Goal: Answer question/provide support

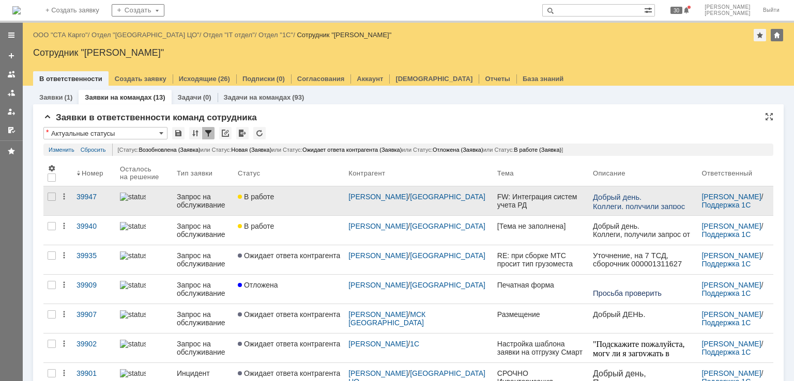
click at [304, 205] on link "В работе" at bounding box center [289, 201] width 111 height 29
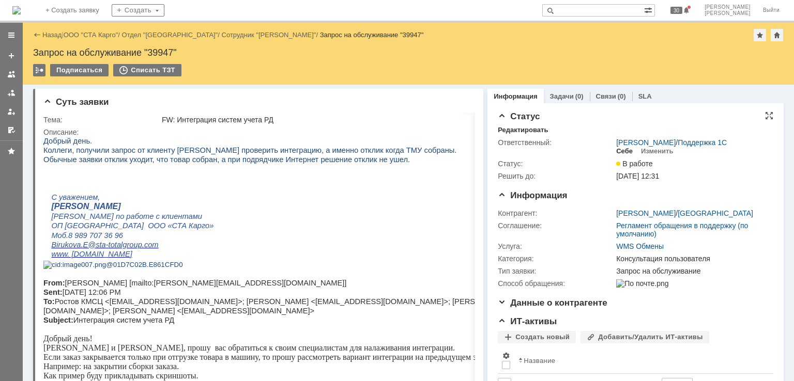
click at [616, 153] on div "Себе" at bounding box center [624, 151] width 17 height 8
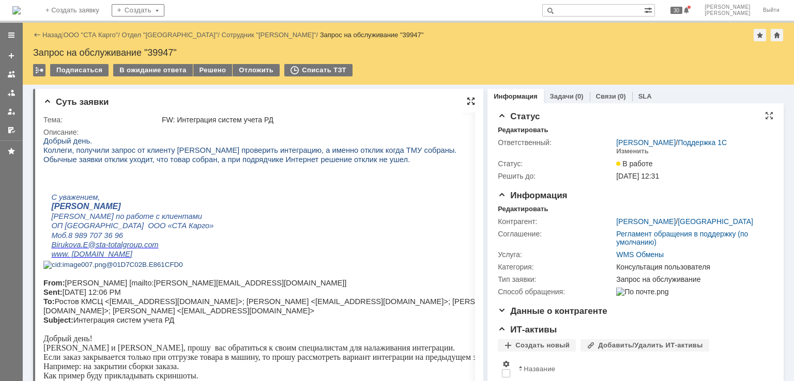
click at [467, 98] on div at bounding box center [471, 101] width 8 height 8
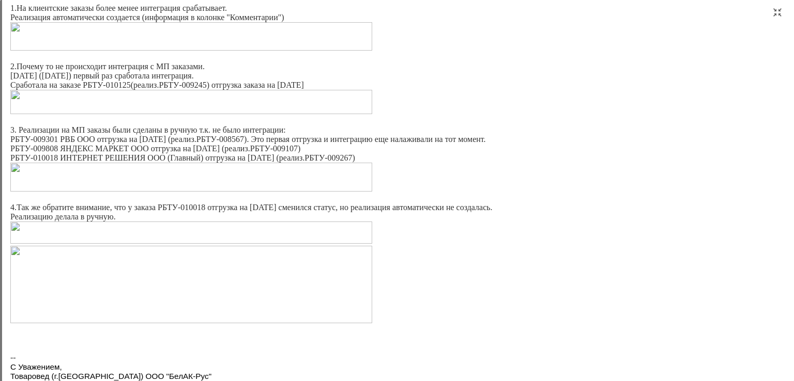
scroll to position [225, 0]
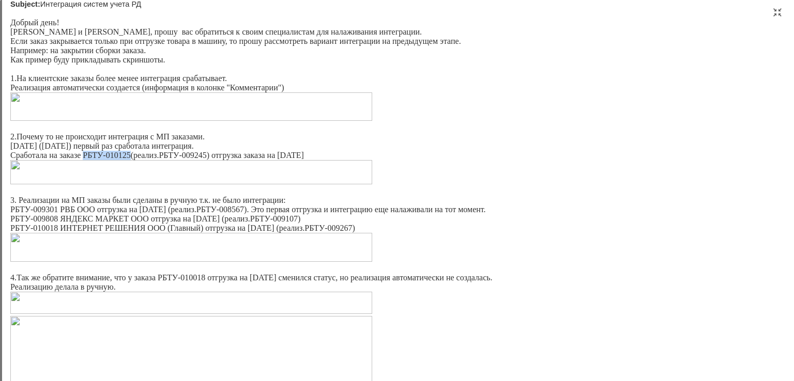
drag, startPoint x: 131, startPoint y: 177, endPoint x: 84, endPoint y: 176, distance: 47.0
click at [84, 160] on p "Сработала на заказе РБТУ-010125(реализ.РБТУ-009245) отгрузка заказа на 17.10.25" at bounding box center [389, 155] width 759 height 9
copy p "РБТУ-010125"
click at [163, 151] on p "Сегодня (15.10.25) первый раз сработала интеграция." at bounding box center [389, 146] width 759 height 9
click at [165, 184] on img at bounding box center [191, 172] width 362 height 24
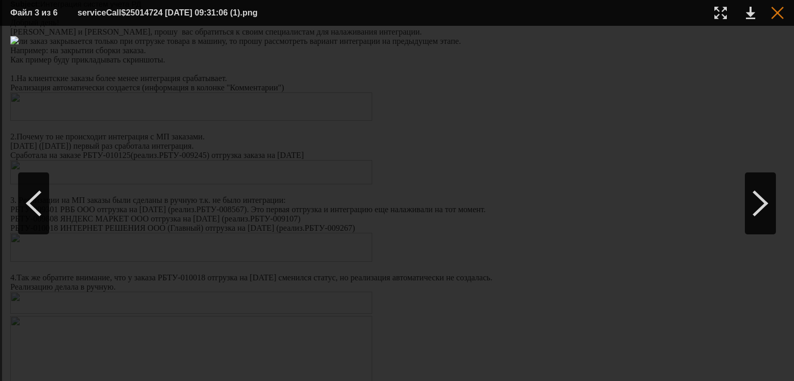
click at [780, 17] on div at bounding box center [777, 13] width 12 height 12
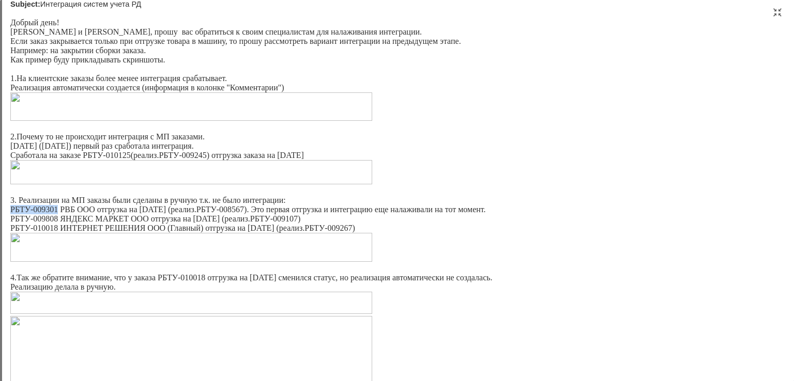
drag, startPoint x: 56, startPoint y: 232, endPoint x: 10, endPoint y: 230, distance: 46.0
click at [10, 214] on p "РБТУ-009301 РВБ ООО отгрузка на 29.09.25 (реализ.РБТУ-008567). Это первая отгру…" at bounding box center [389, 209] width 759 height 9
copy p "РБТУ-009301"
drag, startPoint x: 300, startPoint y: 240, endPoint x: 255, endPoint y: 244, distance: 44.6
click at [255, 224] on p "РБТУ-009808 ЯНДЕКС МАРКЕТ ООО отгрузка на 10.10.25 (реализ.РБТУ-009107)" at bounding box center [389, 218] width 759 height 9
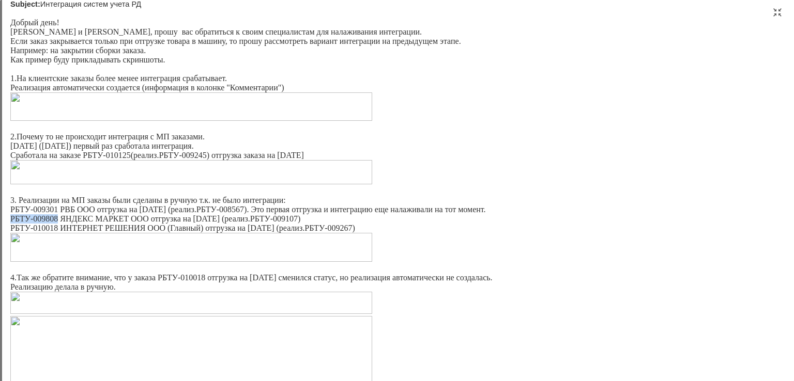
drag, startPoint x: 58, startPoint y: 241, endPoint x: 17, endPoint y: 60, distance: 185.0
click at [12, 224] on p "РБТУ-009808 ЯНДЕКС МАРКЕТ ООО отгрузка на 10.10.25 (реализ.РБТУ-009107)" at bounding box center [389, 218] width 759 height 9
copy p "РБТУ-009808"
drag, startPoint x: 56, startPoint y: 253, endPoint x: 10, endPoint y: 251, distance: 46.0
click at [10, 233] on p "РБТУ-010018 ИНТЕРНЕТ РЕШЕНИЯ ООО (Главный) отгрузка на 15.10.25 (реализ.РБТУ-00…" at bounding box center [389, 228] width 759 height 9
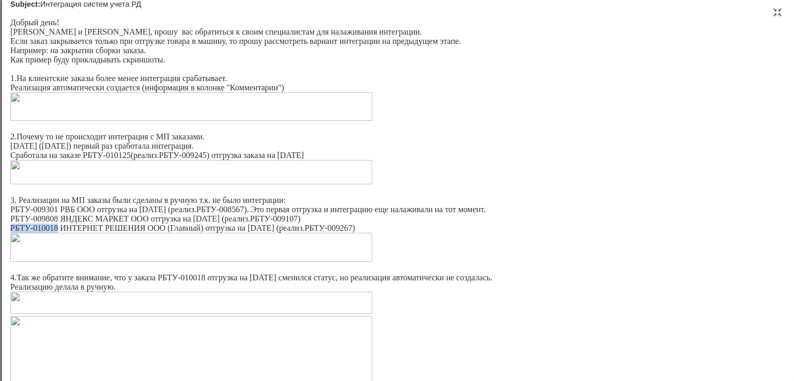
copy p "РБТУ-010018"
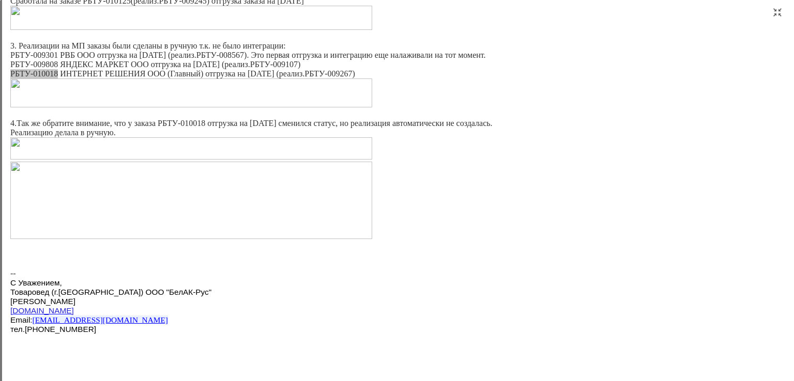
scroll to position [329, 0]
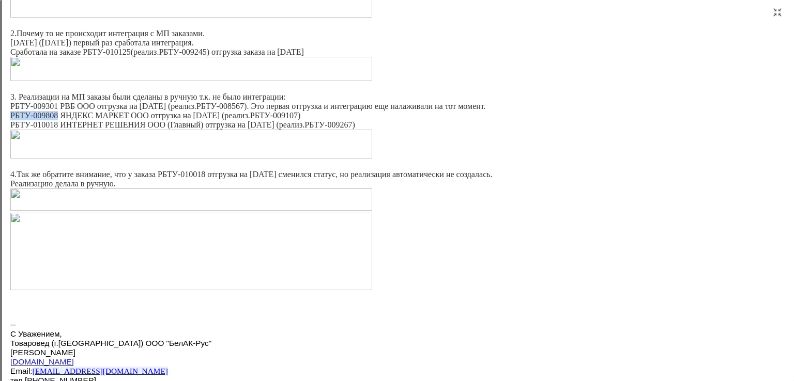
drag, startPoint x: 57, startPoint y: 136, endPoint x: 10, endPoint y: 137, distance: 46.5
click at [10, 120] on p "РБТУ-009808 ЯНДЕКС МАРКЕТ ООО отгрузка на 10.10.25 (реализ.РБТУ-009107)" at bounding box center [389, 115] width 759 height 9
drag, startPoint x: 57, startPoint y: 128, endPoint x: 11, endPoint y: 128, distance: 45.5
click at [11, 111] on p "РБТУ-009301 РВБ ООО отгрузка на 29.09.25 (реализ.РБТУ-008567). Это первая отгру…" at bounding box center [389, 106] width 759 height 9
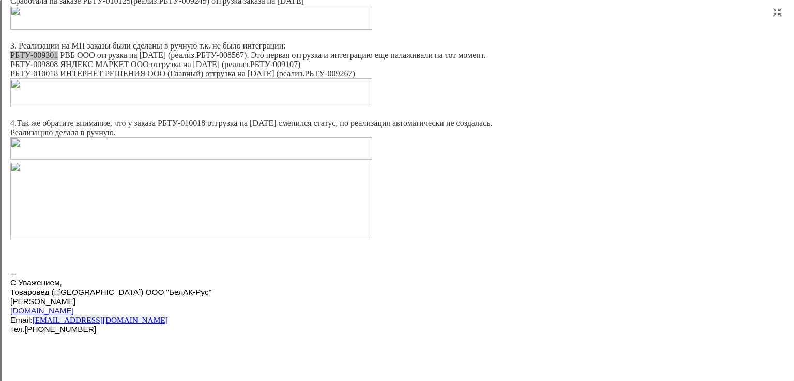
drag, startPoint x: 20, startPoint y: -8, endPoint x: 20, endPoint y: 326, distance: 333.8
drag, startPoint x: 11, startPoint y: 326, endPoint x: 78, endPoint y: 330, distance: 67.3
click at [78, 330] on p "С Уважением, Товаровед (г.Новосибирск) ООО "БелАК-Рус" Лизунова Анжела www.bela…" at bounding box center [389, 307] width 759 height 56
click at [90, 326] on p "С Уважением, Товаровед (г.Новосибирск) ООО "БелАК-Рус" Лизунова Анжела www.bela…" at bounding box center [389, 307] width 759 height 56
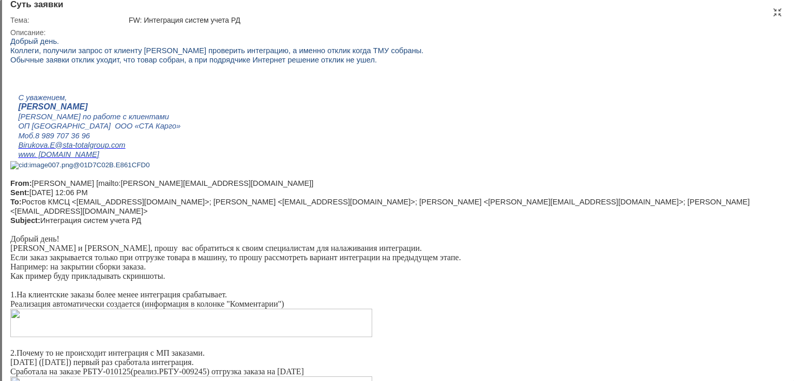
scroll to position [0, 0]
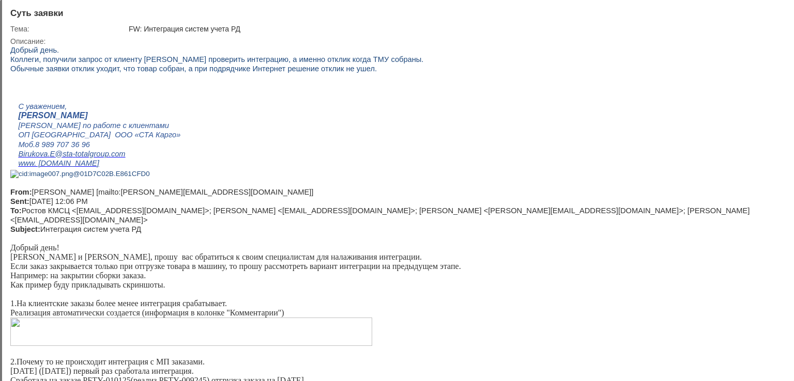
drag, startPoint x: 777, startPoint y: 11, endPoint x: 746, endPoint y: 11, distance: 31.0
click at [778, 11] on div at bounding box center [777, 12] width 8 height 8
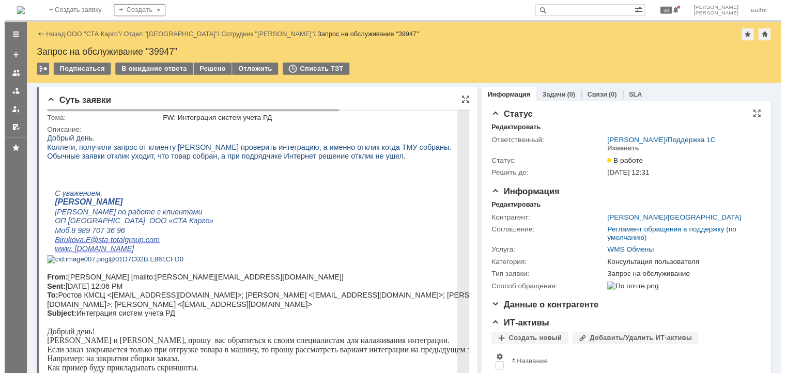
scroll to position [4, 0]
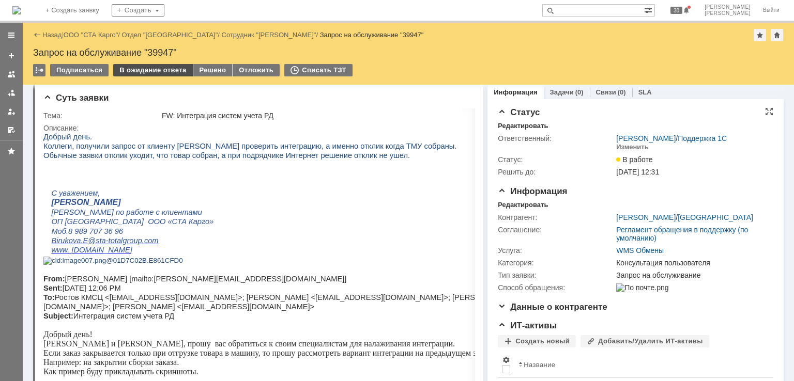
click at [160, 70] on div "В ожидание ответа" at bounding box center [152, 70] width 79 height 12
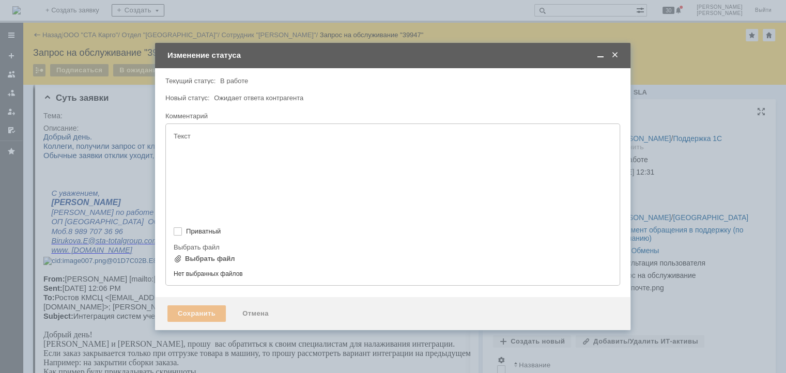
type input "[не указано]"
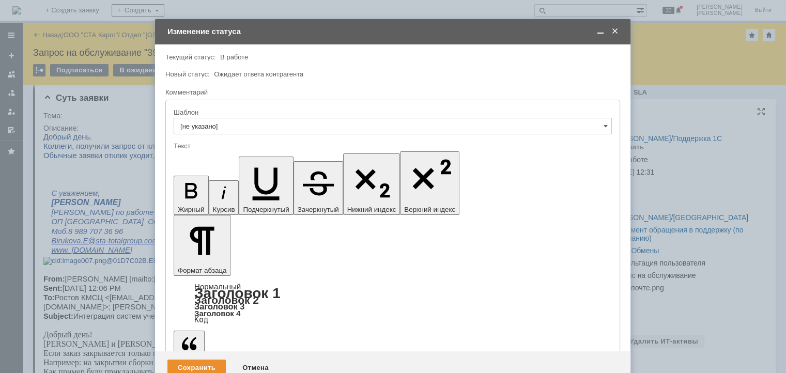
click at [597, 33] on span at bounding box center [600, 31] width 10 height 9
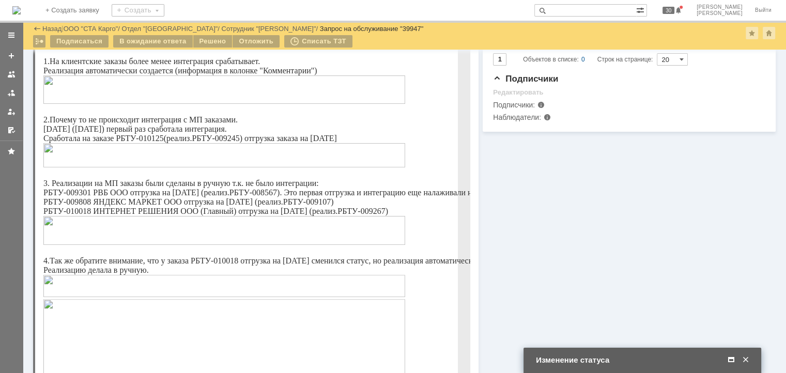
scroll to position [314, 0]
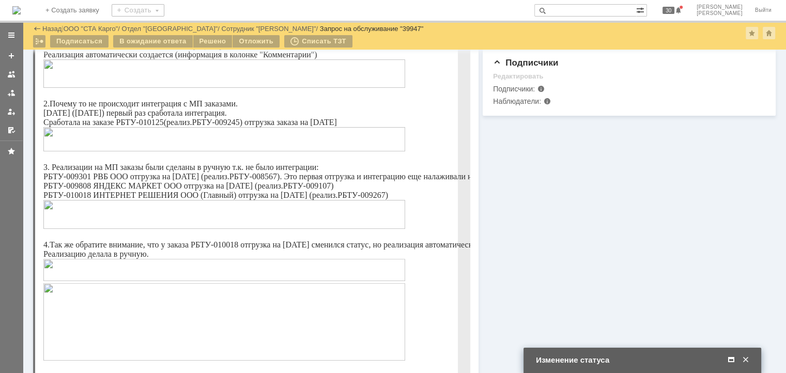
click at [196, 229] on img at bounding box center [224, 214] width 362 height 29
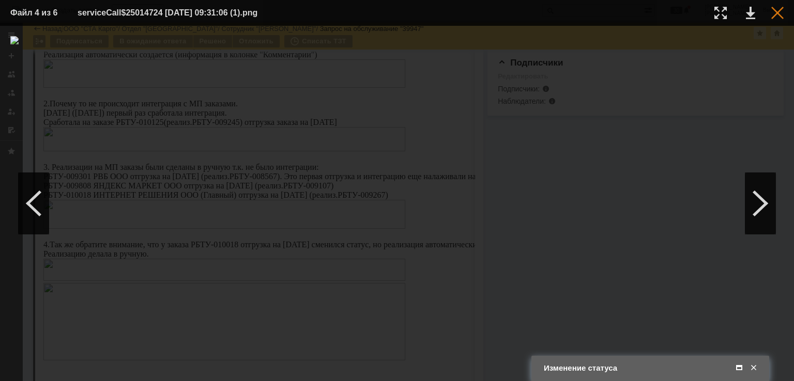
click at [775, 13] on div at bounding box center [777, 13] width 12 height 12
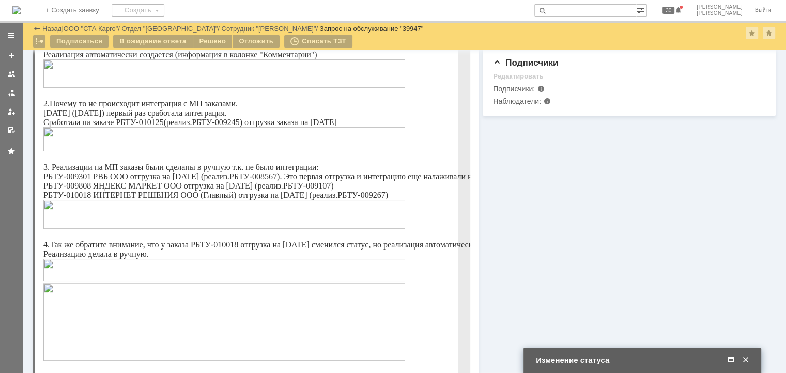
scroll to position [262, 0]
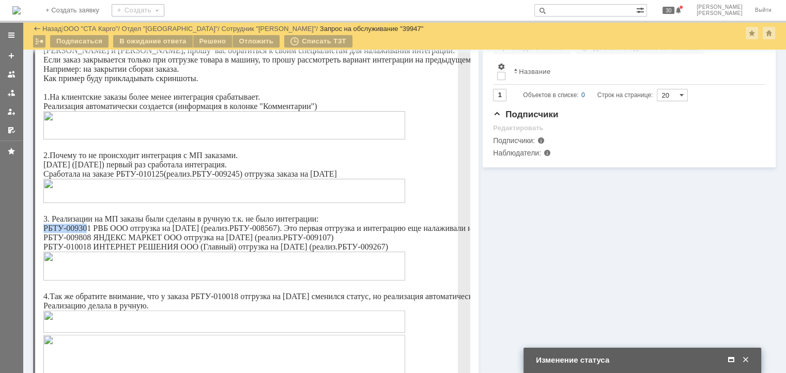
drag, startPoint x: 89, startPoint y: 250, endPoint x: 60, endPoint y: 91, distance: 161.2
click at [44, 233] on p "РБТУ-009301 РВБ ООО отгрузка на 29.09.25 (реализ.РБТУ-008567). Это первая отгру…" at bounding box center [352, 228] width 619 height 9
copy p "РБТУ-00930"
click at [81, 233] on p "РБТУ-009301 РВБ ООО отгрузка на 29.09.25 (реализ.РБТУ-008567). Это первая отгру…" at bounding box center [352, 228] width 619 height 9
drag, startPoint x: 91, startPoint y: 249, endPoint x: 44, endPoint y: 251, distance: 47.1
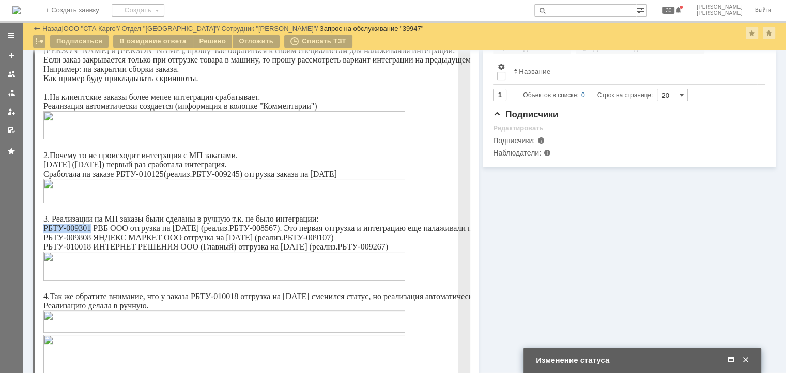
click at [44, 233] on p "РБТУ-009301 РВБ ООО отгрузка на 29.09.25 (реализ.РБТУ-008567). Это первая отгру…" at bounding box center [352, 228] width 619 height 9
copy p "РБТУ-009301"
drag, startPoint x: 91, startPoint y: 259, endPoint x: 84, endPoint y: 99, distance: 160.3
click at [44, 242] on p "РБТУ-009808 ЯНДЕКС МАРКЕТ ООО отгрузка на 10.10.25 (реализ.РБТУ-009107)" at bounding box center [352, 237] width 619 height 9
copy p "РБТУ-009808"
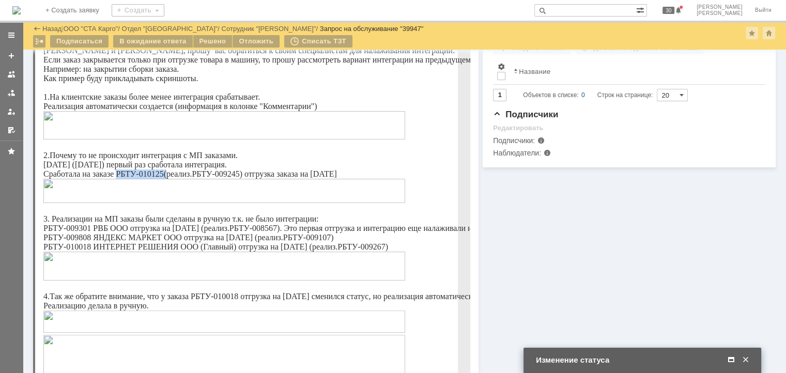
drag, startPoint x: 165, startPoint y: 194, endPoint x: 118, endPoint y: 196, distance: 47.6
click at [118, 179] on p "Сработала на заказе РБТУ-010125(реализ.РБТУ-009245) отгрузка заказа на 17.10.25" at bounding box center [352, 173] width 619 height 9
copy p "РБТУ-010125("
click at [89, 179] on p "Сработала на заказе РБТУ-010125(реализ.РБТУ-009245) отгрузка заказа на 17.10.25" at bounding box center [352, 173] width 619 height 9
drag, startPoint x: 90, startPoint y: 251, endPoint x: 43, endPoint y: 250, distance: 46.5
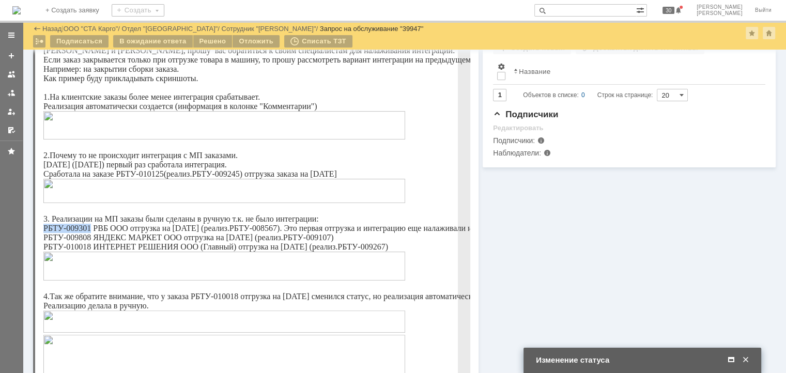
click at [43, 233] on p "РБТУ-009301 РВБ ООО отгрузка на 29.09.25 (реализ.РБТУ-008567). Это первая отгру…" at bounding box center [352, 228] width 619 height 9
copy p "РБТУ-009301"
click at [729, 358] on span at bounding box center [731, 360] width 10 height 9
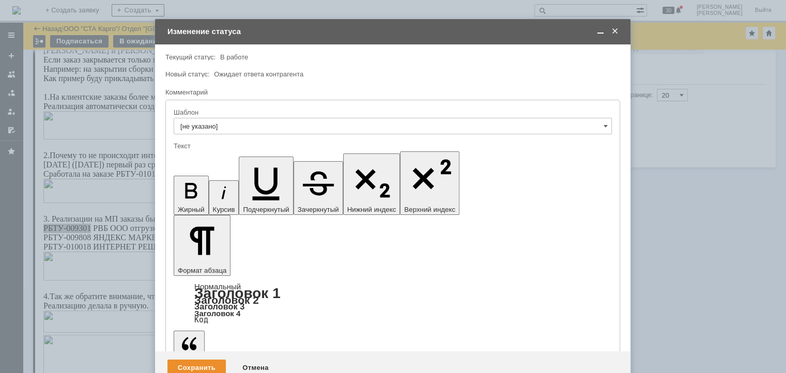
click at [602, 32] on span at bounding box center [600, 31] width 10 height 9
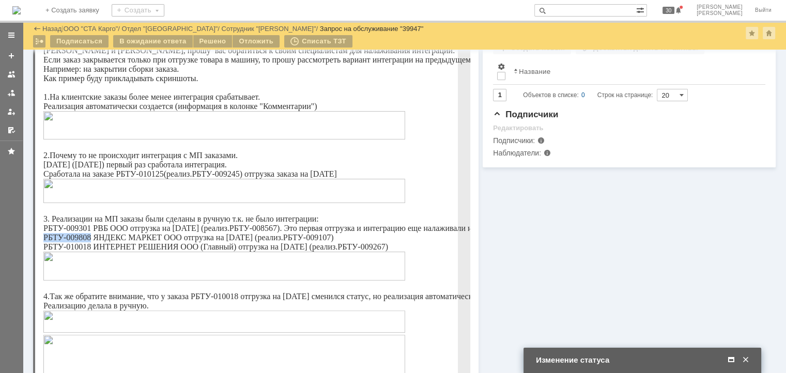
drag, startPoint x: 91, startPoint y: 262, endPoint x: 44, endPoint y: 261, distance: 47.0
click at [44, 242] on p "РБТУ-009808 ЯНДЕКС МАРКЕТ ООО отгрузка на 10.10.25 (реализ.РБТУ-009107)" at bounding box center [352, 237] width 619 height 9
copy p "РБТУ-009808"
click at [726, 359] on span at bounding box center [731, 360] width 10 height 9
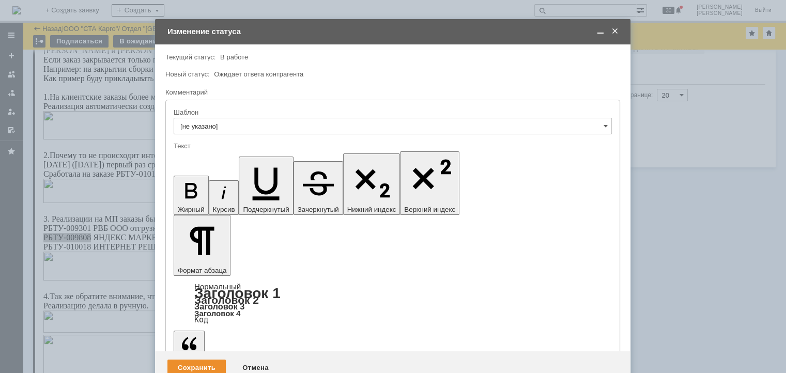
click at [597, 34] on span at bounding box center [600, 31] width 10 height 9
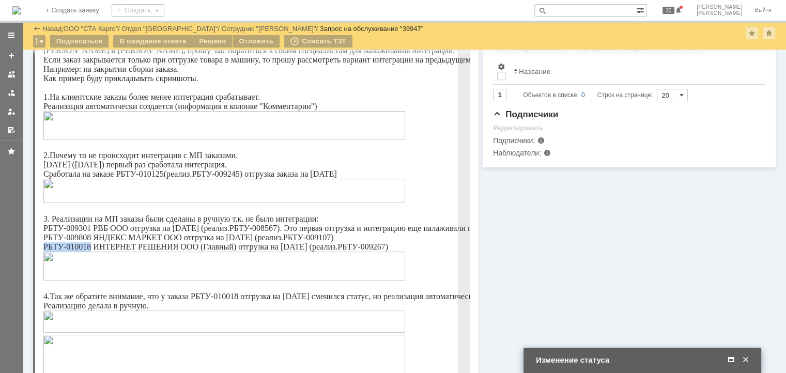
drag, startPoint x: 91, startPoint y: 272, endPoint x: 45, endPoint y: 271, distance: 46.0
click at [45, 252] on p "РБТУ-010018 ИНТЕРНЕТ РЕШЕНИЯ ООО (Главный) отгрузка на 15.10.25 (реализ.РБТУ-00…" at bounding box center [352, 246] width 619 height 9
click at [730, 361] on span at bounding box center [731, 360] width 10 height 9
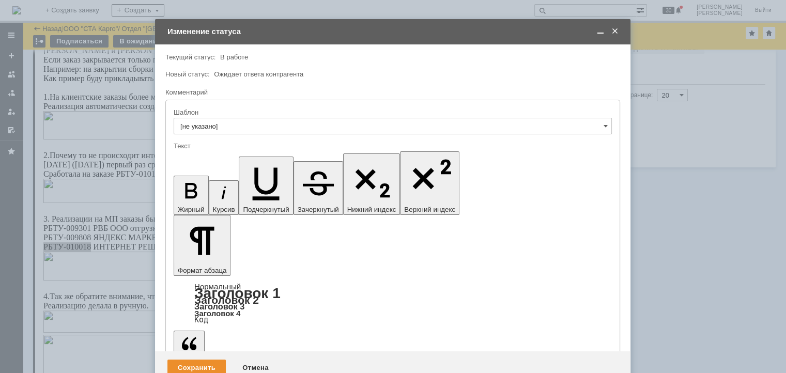
click at [604, 35] on span at bounding box center [600, 31] width 10 height 9
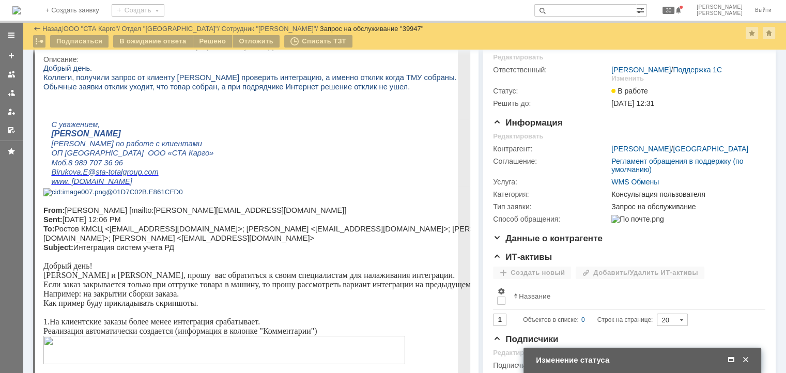
scroll to position [0, 0]
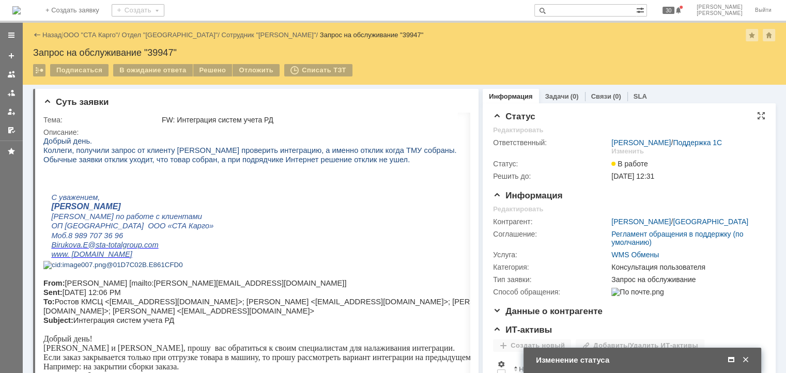
click at [732, 357] on span at bounding box center [731, 360] width 10 height 9
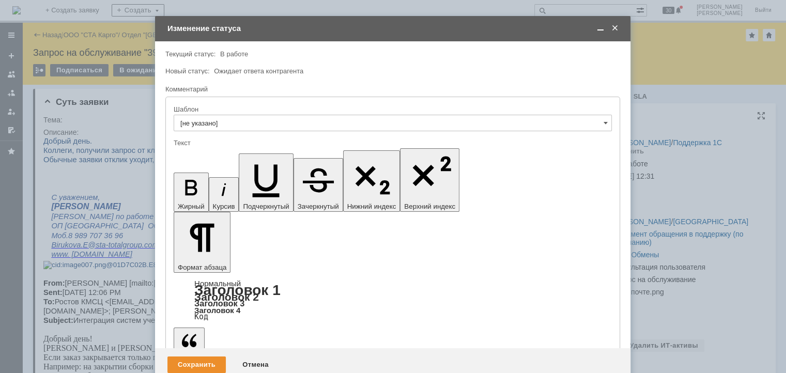
drag, startPoint x: 231, startPoint y: 2878, endPoint x: 181, endPoint y: 2878, distance: 50.6
drag, startPoint x: 218, startPoint y: 2890, endPoint x: 224, endPoint y: 2888, distance: 6.9
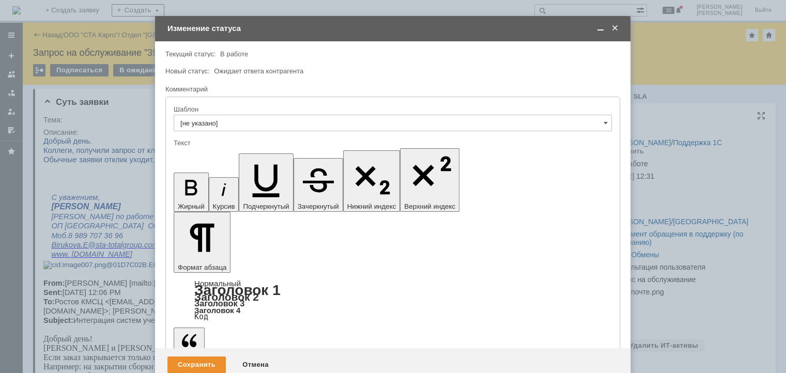
drag, startPoint x: 230, startPoint y: 2878, endPoint x: 183, endPoint y: 2877, distance: 47.5
drag, startPoint x: 235, startPoint y: 2894, endPoint x: 183, endPoint y: 2893, distance: 51.7
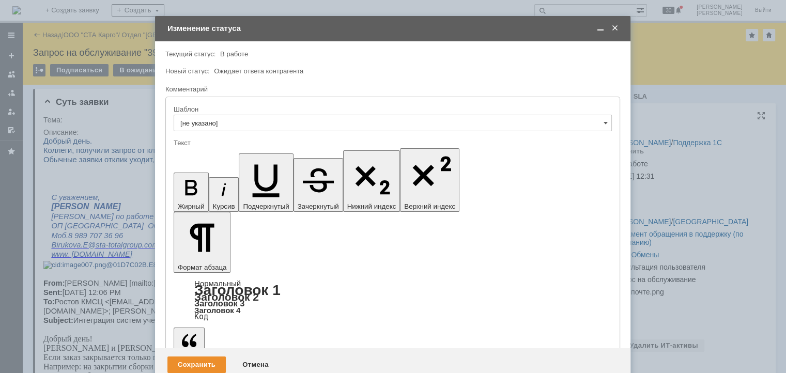
drag, startPoint x: 412, startPoint y: 2895, endPoint x: 373, endPoint y: 2897, distance: 39.3
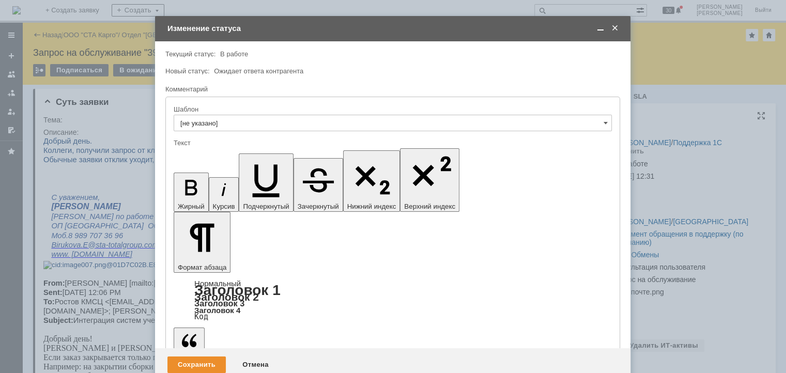
drag, startPoint x: 234, startPoint y: 2886, endPoint x: 186, endPoint y: 2885, distance: 48.1
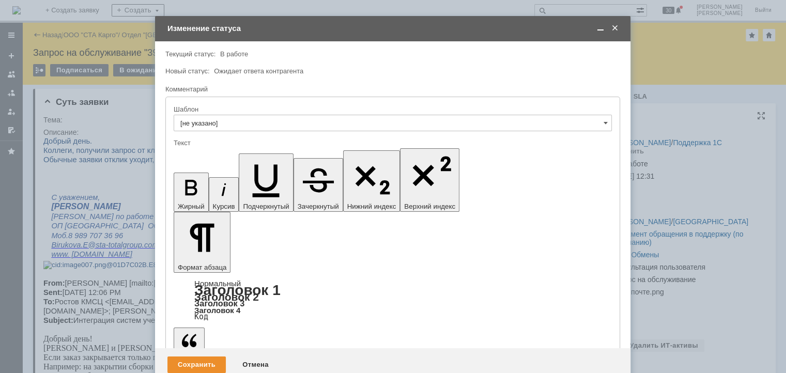
drag, startPoint x: 428, startPoint y: 2884, endPoint x: 239, endPoint y: 2884, distance: 189.1
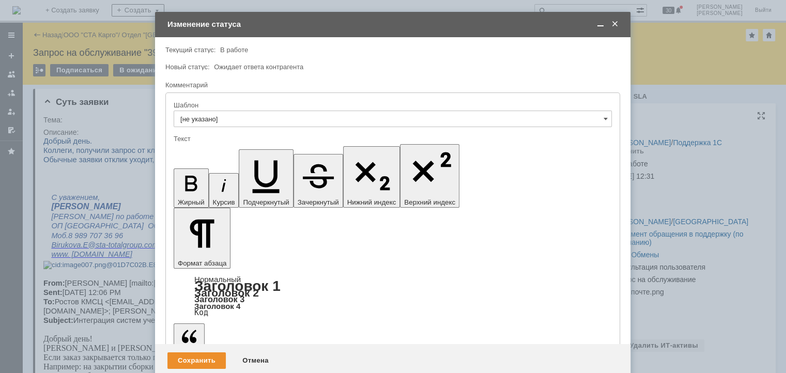
drag, startPoint x: 294, startPoint y: 2873, endPoint x: 259, endPoint y: 2871, distance: 35.2
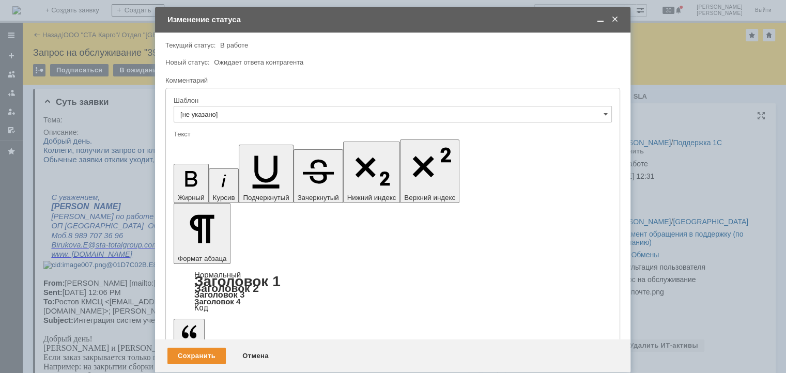
drag, startPoint x: 483, startPoint y: 2870, endPoint x: 573, endPoint y: 2879, distance: 90.9
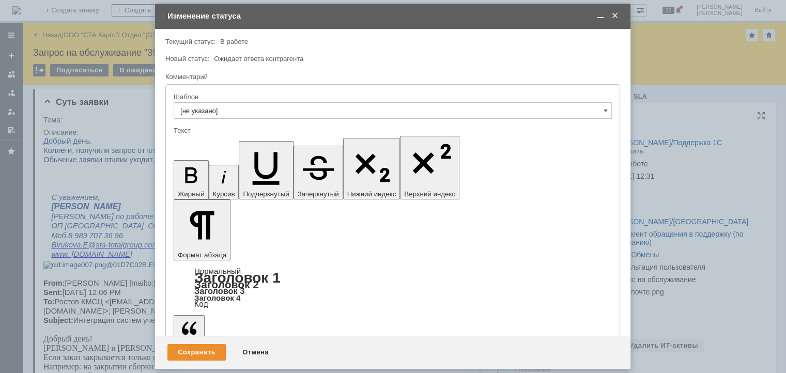
scroll to position [2, 0]
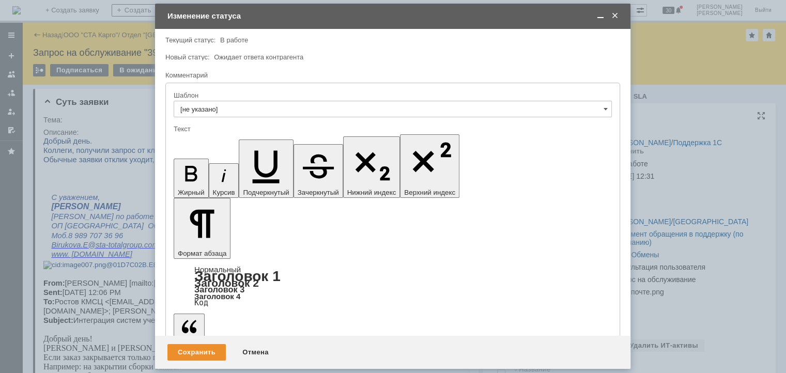
drag, startPoint x: 421, startPoint y: 2890, endPoint x: 241, endPoint y: 2887, distance: 179.8
drag, startPoint x: 235, startPoint y: 2890, endPoint x: 185, endPoint y: 2886, distance: 49.7
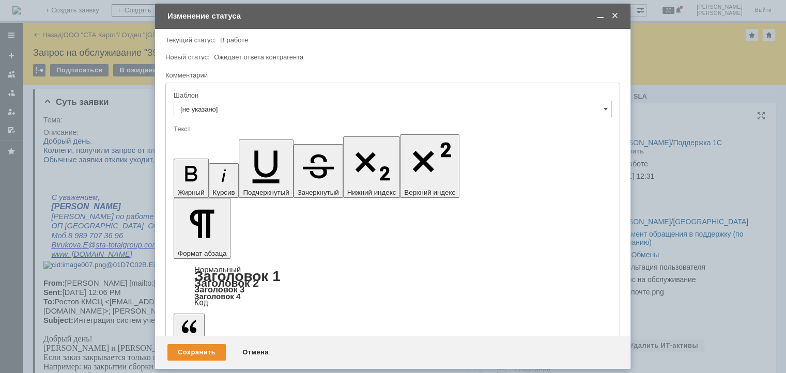
drag, startPoint x: 229, startPoint y: 2873, endPoint x: 181, endPoint y: 2863, distance: 49.6
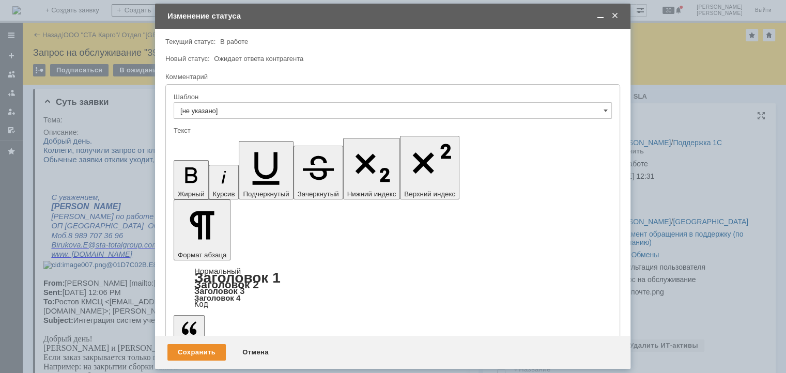
drag, startPoint x: 201, startPoint y: 2890, endPoint x: 181, endPoint y: 2881, distance: 22.0
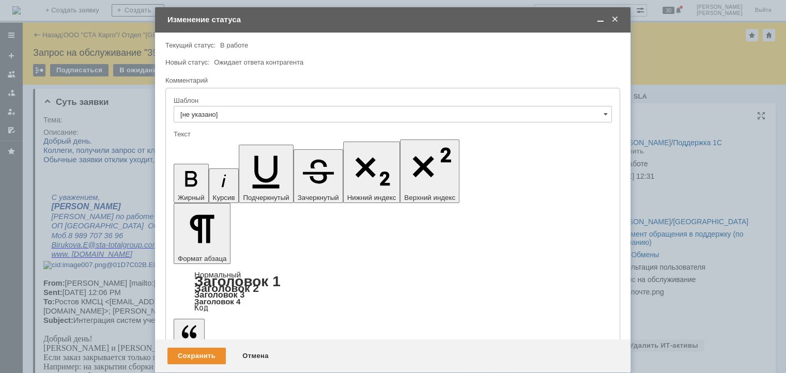
drag, startPoint x: 338, startPoint y: 2888, endPoint x: 238, endPoint y: 2888, distance: 100.2
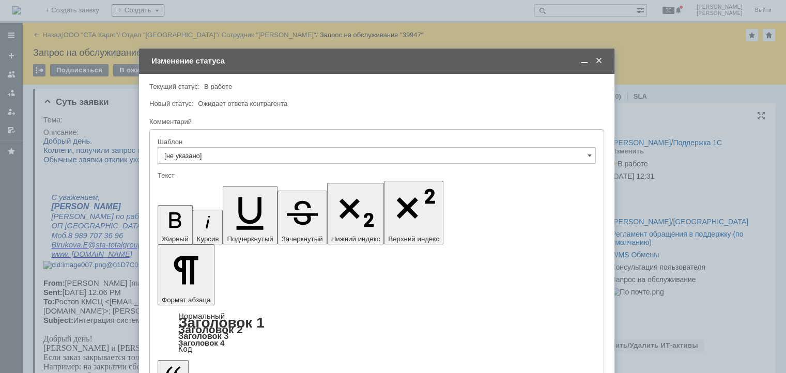
drag, startPoint x: 380, startPoint y: 27, endPoint x: 364, endPoint y: 64, distance: 40.0
click at [364, 64] on div "Изменение статуса" at bounding box center [377, 60] width 453 height 9
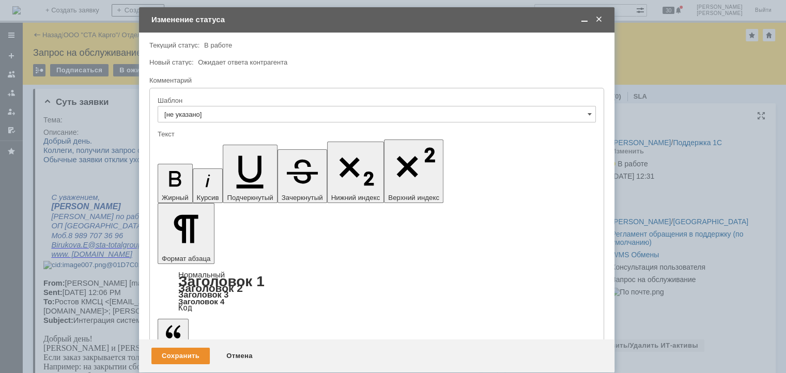
scroll to position [8, 0]
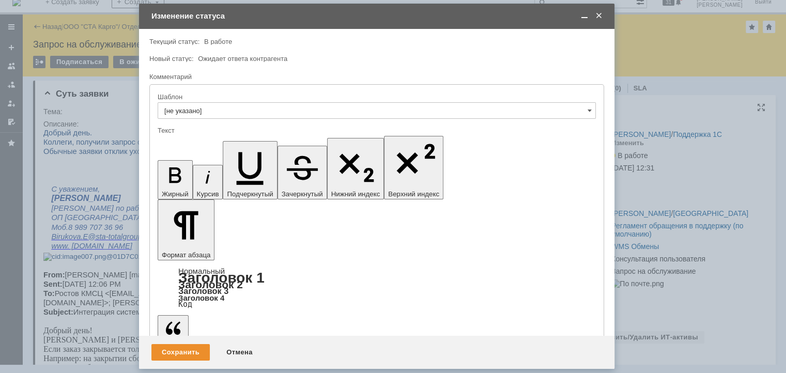
click at [582, 18] on span at bounding box center [584, 15] width 10 height 9
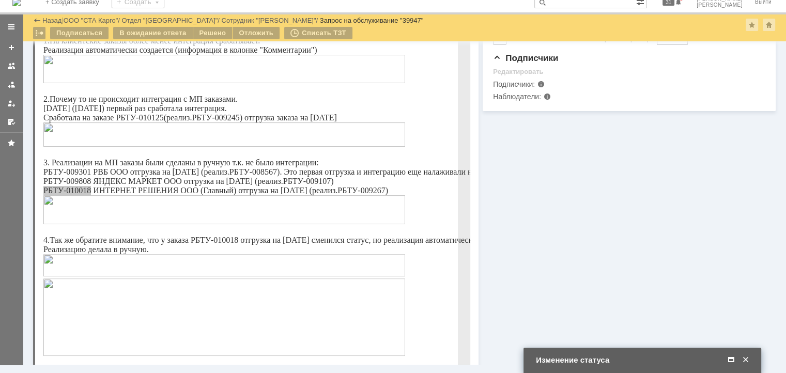
scroll to position [310, 0]
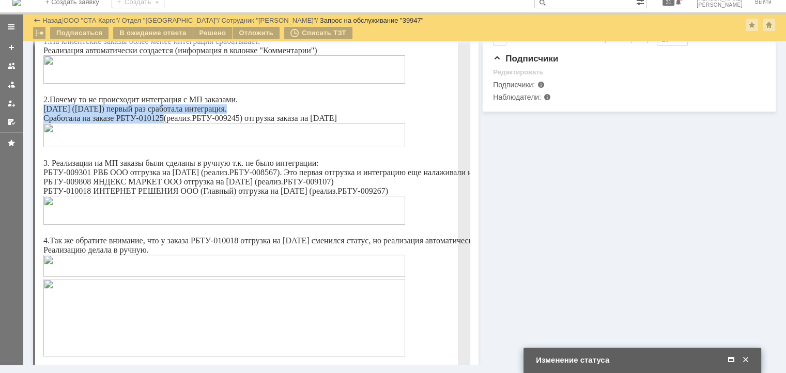
drag, startPoint x: 164, startPoint y: 136, endPoint x: 44, endPoint y: 130, distance: 120.0
click at [44, 130] on div "Добрый день. Коллеги, получили запрос от клиенту Белак проверить интеграцию, а …" at bounding box center [352, 122] width 619 height 678
click at [730, 359] on span at bounding box center [731, 360] width 10 height 9
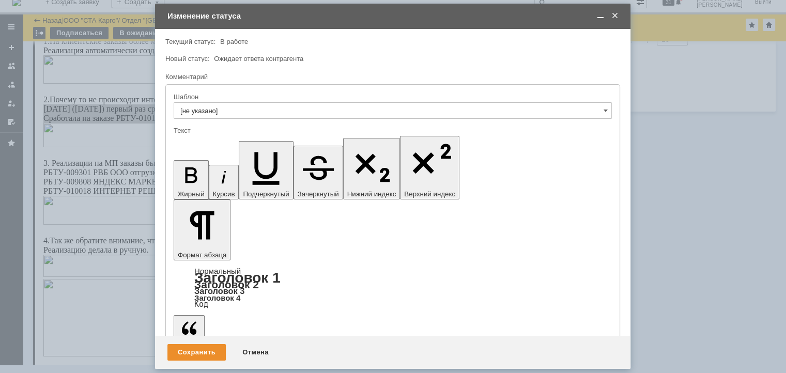
drag, startPoint x: 199, startPoint y: 2960, endPoint x: 224, endPoint y: 2961, distance: 25.3
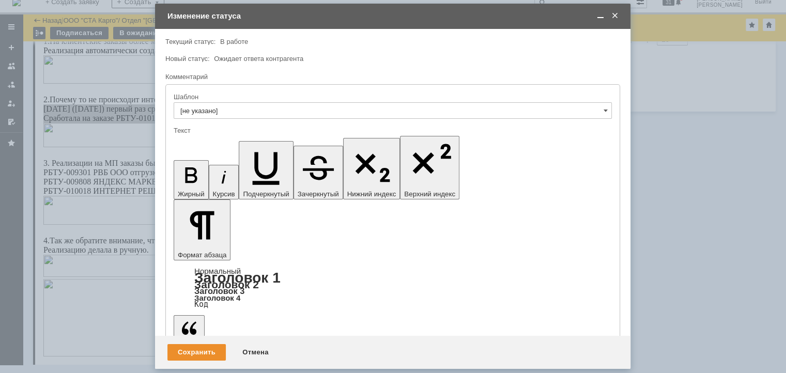
drag, startPoint x: 308, startPoint y: 2965, endPoint x: 353, endPoint y: 3105, distance: 147.1
click at [180, 162] on icon "button" at bounding box center [191, 175] width 27 height 27
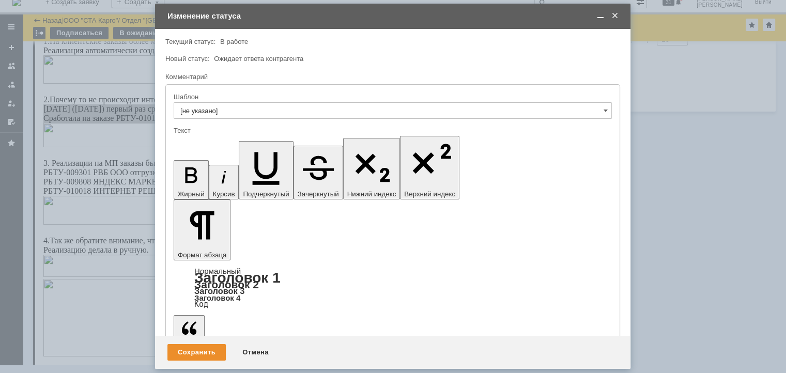
click at [601, 18] on span at bounding box center [600, 15] width 10 height 9
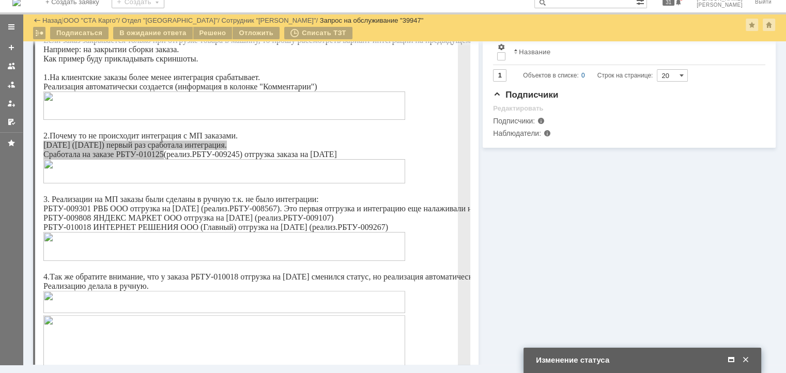
scroll to position [258, 0]
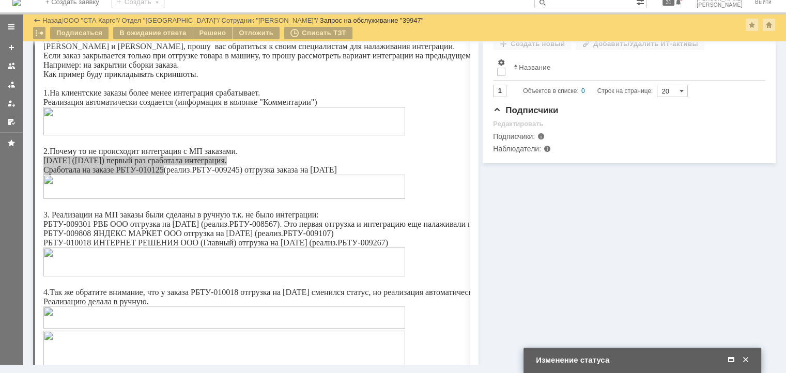
click at [734, 360] on span at bounding box center [731, 360] width 10 height 9
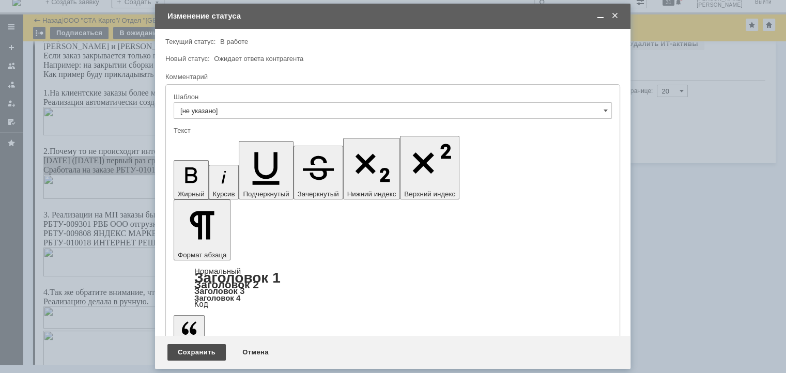
click at [207, 355] on div "Сохранить" at bounding box center [196, 352] width 58 height 17
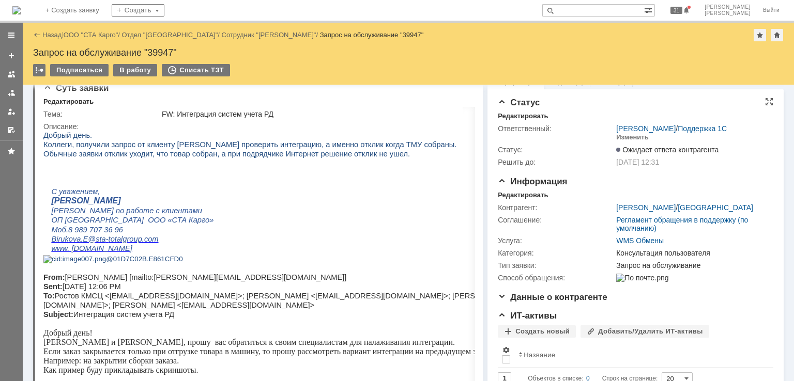
scroll to position [0, 0]
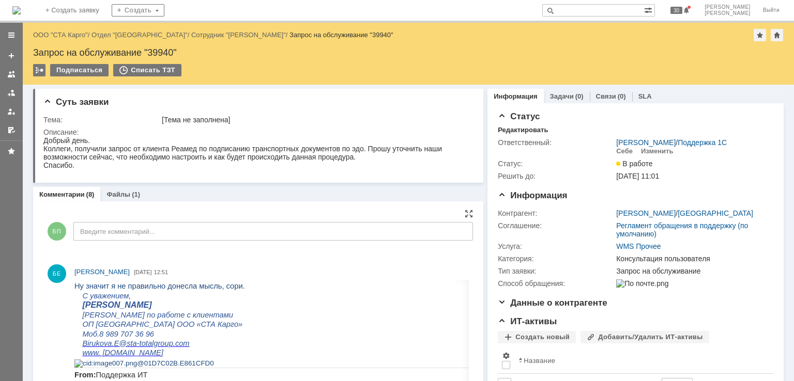
scroll to position [310, 0]
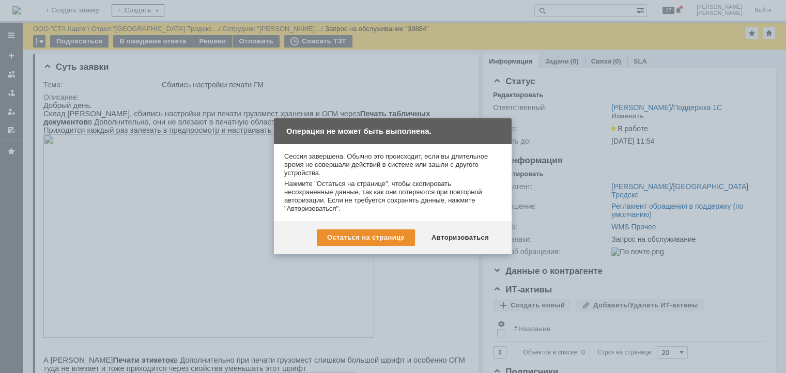
scroll to position [796, 0]
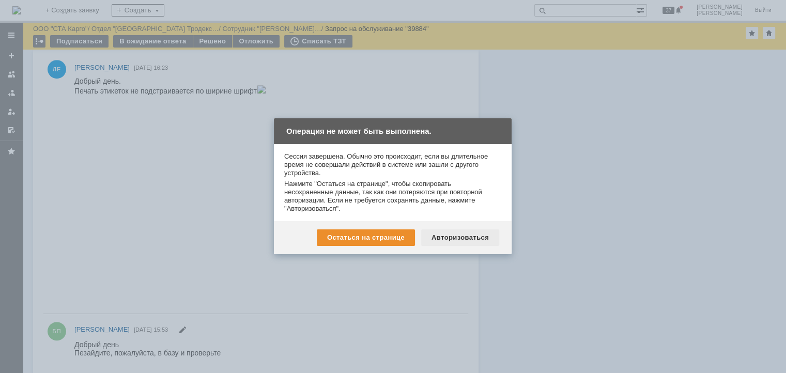
click at [458, 235] on div "Авторизоваться" at bounding box center [460, 237] width 78 height 17
